Goal: Task Accomplishment & Management: Use online tool/utility

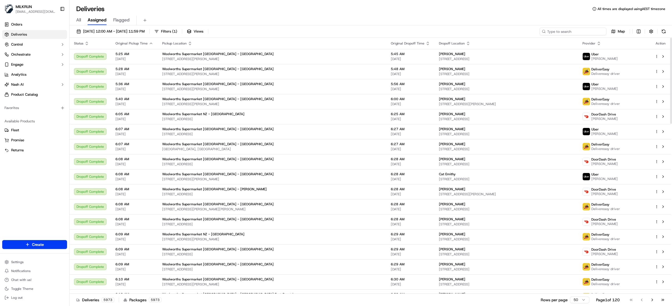
click at [584, 32] on input at bounding box center [573, 32] width 67 height 8
paste input "ab5296d1-943c-4dba-b06c-001e967e1c25"
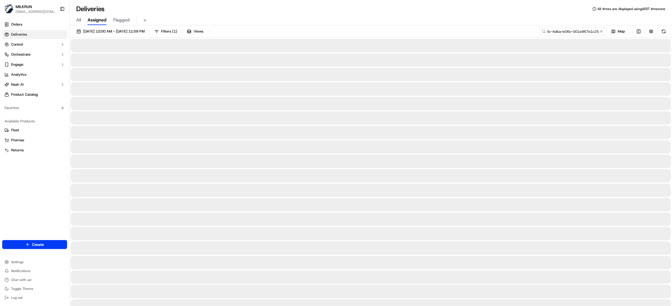
type input "ab5296d1-943c-4dba-b06c-001e967e1c25"
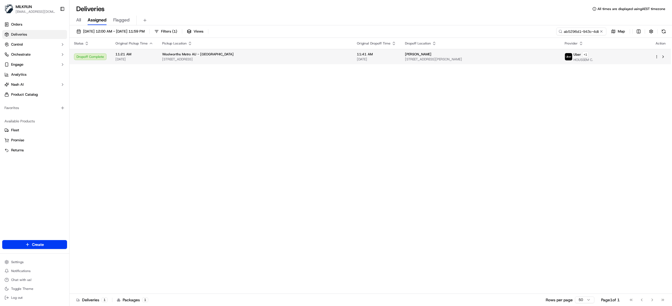
click at [329, 51] on td "Woolworths Metro AU - [GEOGRAPHIC_DATA] [STREET_ADDRESS]" at bounding box center [255, 56] width 195 height 15
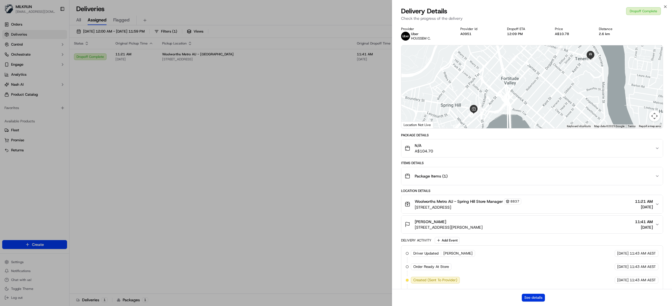
click at [540, 299] on button "See details" at bounding box center [533, 298] width 23 height 8
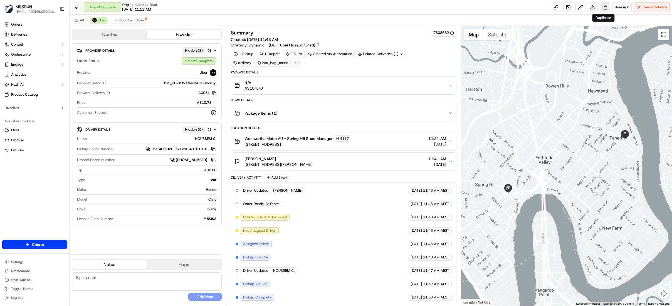
click at [606, 8] on link at bounding box center [605, 7] width 10 height 10
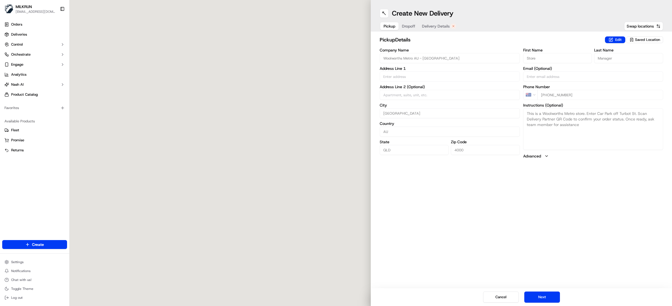
type input "365 Turbot St"
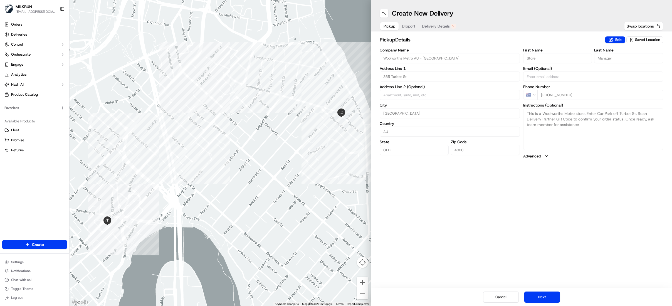
click at [430, 26] on span "Delivery Details" at bounding box center [436, 26] width 28 height 6
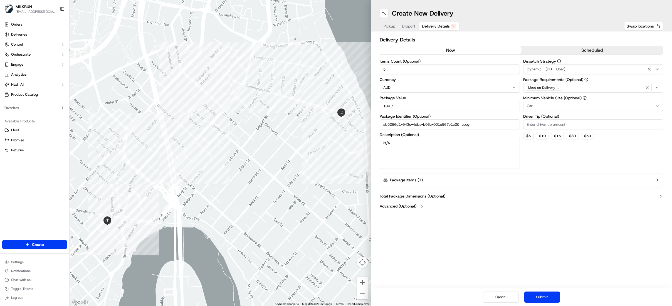
click at [436, 51] on button "now" at bounding box center [451, 50] width 142 height 8
click at [541, 298] on button "Submit" at bounding box center [542, 297] width 36 height 11
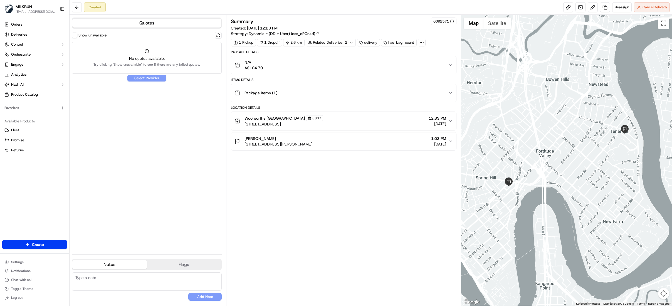
drag, startPoint x: 277, startPoint y: 138, endPoint x: 241, endPoint y: 138, distance: 35.6
click at [241, 138] on div "Patrick Walker 9/21 Florence St, Teneriffe QLD 4005, Australia" at bounding box center [273, 141] width 78 height 11
copy span "[PERSON_NAME]"
click at [17, 36] on span "Deliveries" at bounding box center [19, 34] width 16 height 5
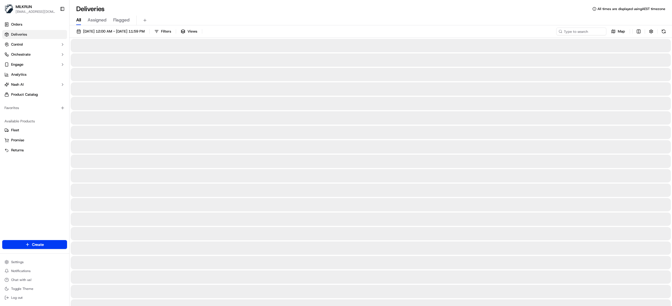
click at [78, 19] on span "All" at bounding box center [78, 20] width 5 height 7
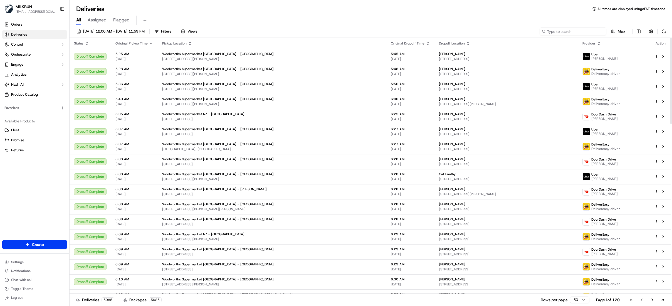
click at [578, 34] on input at bounding box center [573, 32] width 67 height 8
paste input "[PERSON_NAME]"
type input "[PERSON_NAME]"
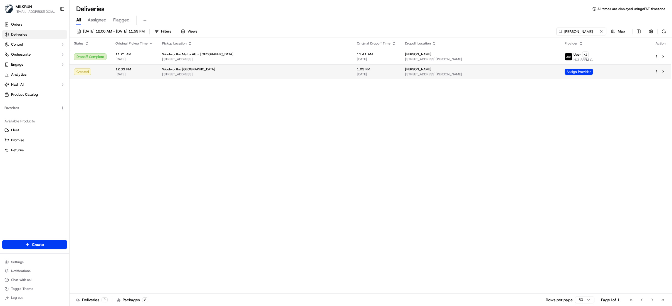
click at [214, 70] on div "Woolworths Spring Hill" at bounding box center [255, 69] width 186 height 4
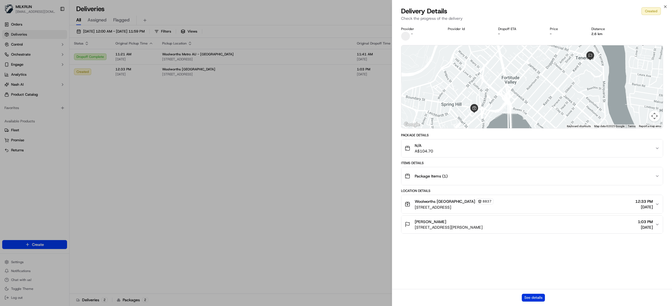
click at [534, 295] on button "See details" at bounding box center [533, 298] width 23 height 8
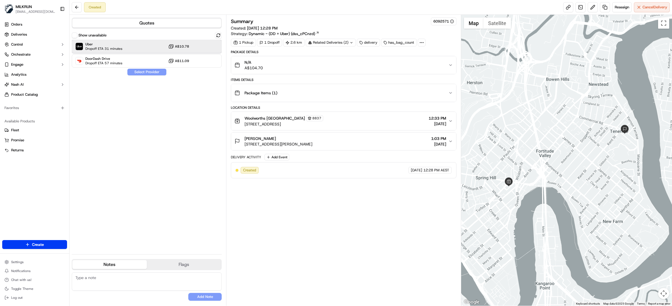
click at [123, 45] on div "Uber Dropoff ETA 31 minutes A$10.78" at bounding box center [147, 46] width 150 height 13
click at [138, 70] on button "Assign Provider" at bounding box center [146, 72] width 39 height 7
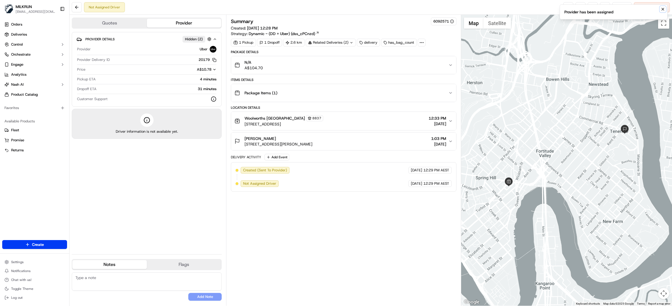
click at [660, 10] on button "Notifications (F8)" at bounding box center [663, 9] width 7 height 7
